Goal: Task Accomplishment & Management: Use online tool/utility

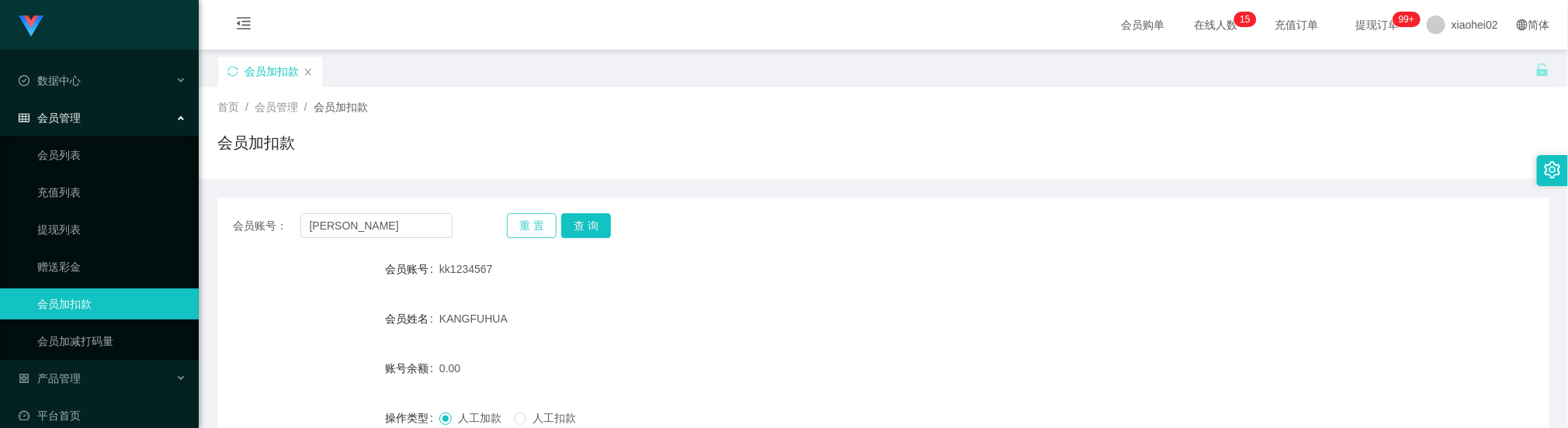
scroll to position [117, 0]
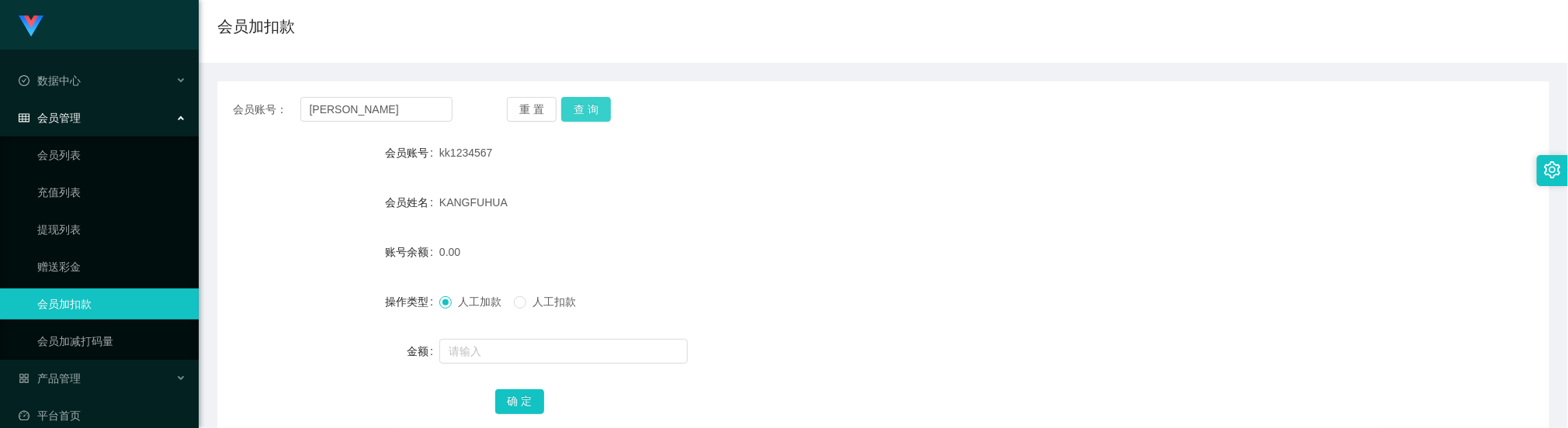
click at [583, 103] on button "查 询" at bounding box center [585, 110] width 50 height 25
click at [407, 106] on input "[PERSON_NAME]" at bounding box center [376, 110] width 152 height 25
click at [410, 103] on input "[PERSON_NAME]" at bounding box center [376, 110] width 152 height 25
paste input "[PERSON_NAME]"
drag, startPoint x: 475, startPoint y: 61, endPoint x: 449, endPoint y: 77, distance: 30.5
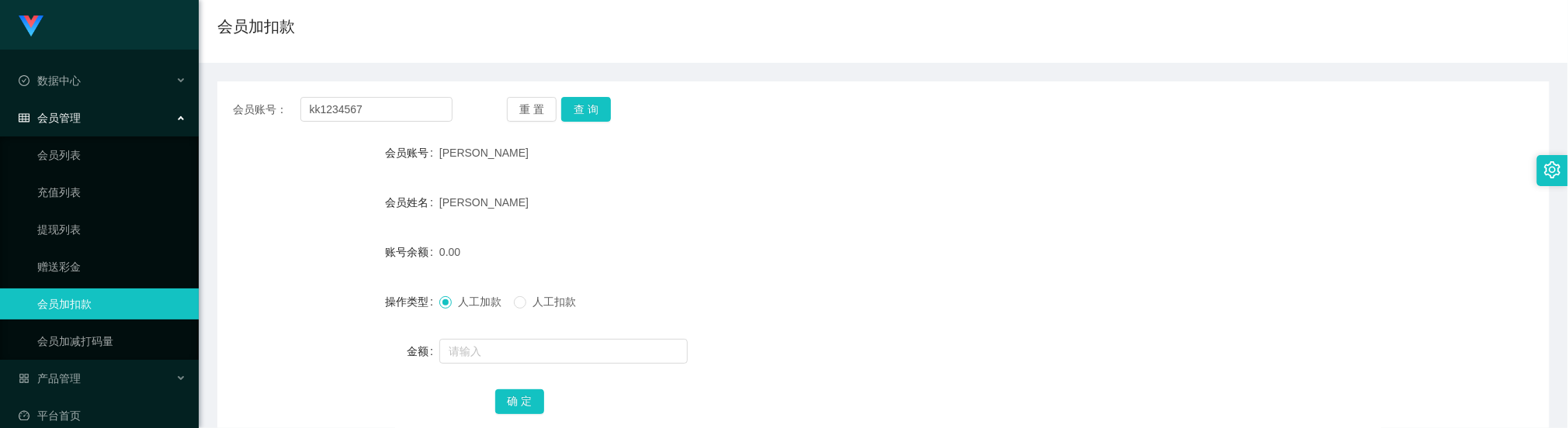
click at [476, 61] on div "首页 / 会员管理 / 会员加扣款 / 会员加扣款" at bounding box center [884, 17] width 1370 height 92
click at [396, 115] on input "kk1234567" at bounding box center [376, 110] width 152 height 25
paste input "Long255334"
type input "Long255334"
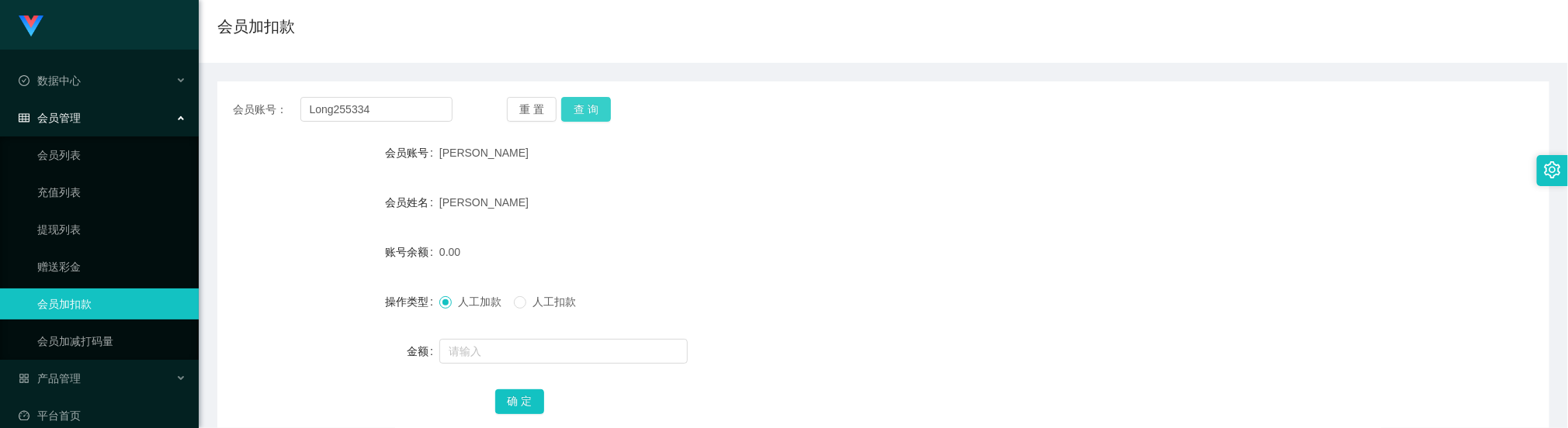
click at [591, 103] on button "查 询" at bounding box center [585, 110] width 50 height 25
click at [704, 199] on div "[PERSON_NAME]" at bounding box center [827, 202] width 777 height 31
